Goal: Find specific page/section: Find specific page/section

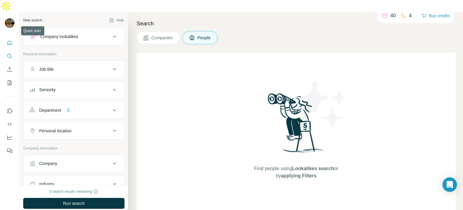
click at [10, 40] on icon "Quick start" at bounding box center [10, 43] width 6 height 6
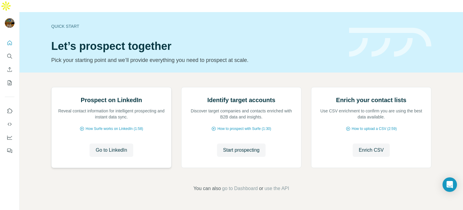
scroll to position [36, 0]
click at [10, 53] on icon "Search" at bounding box center [10, 56] width 6 height 6
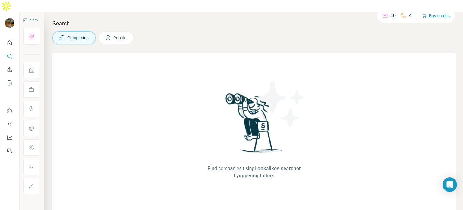
click at [115, 31] on button "People" at bounding box center [116, 37] width 35 height 13
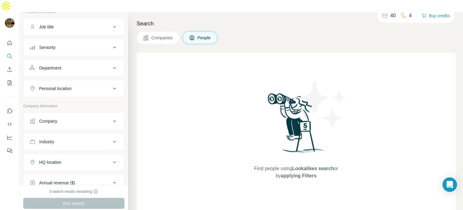
scroll to position [52, 0]
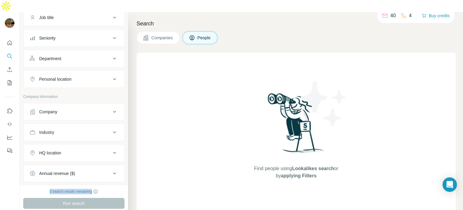
drag, startPoint x: 49, startPoint y: 179, endPoint x: 100, endPoint y: 179, distance: 51.3
click at [100, 188] on div "0 search results remaining" at bounding box center [73, 190] width 101 height 5
click at [188, 103] on div "Find people using Lookalikes search or by applying Filters" at bounding box center [296, 135] width 319 height 166
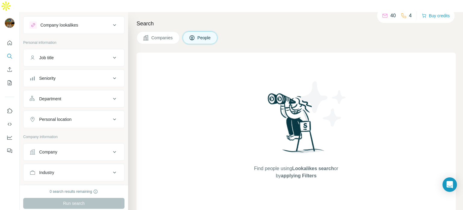
scroll to position [0, 0]
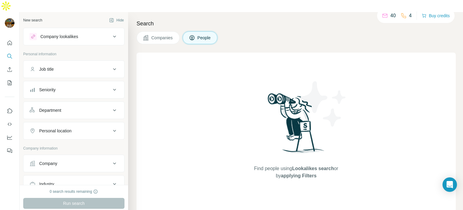
click at [299, 12] on div "Search Companies People Find people using Lookalikes search or by applying Filt…" at bounding box center [295, 117] width 335 height 210
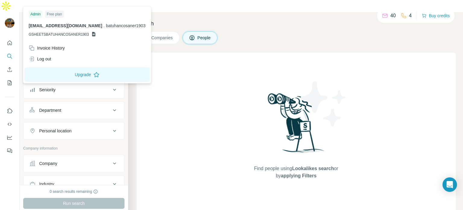
click at [201, 83] on div "Find people using Lookalikes search or by applying Filters" at bounding box center [296, 135] width 319 height 166
